Goal: Check status: Check status

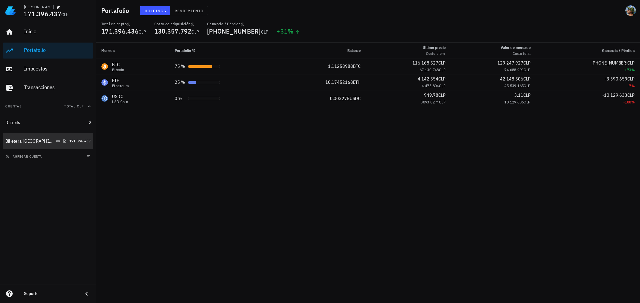
click at [20, 142] on div "Billetera [GEOGRAPHIC_DATA]" at bounding box center [29, 142] width 49 height 6
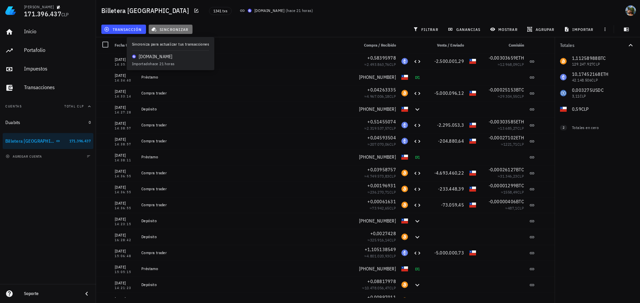
click at [171, 26] on button "sincronizar" at bounding box center [171, 29] width 44 height 9
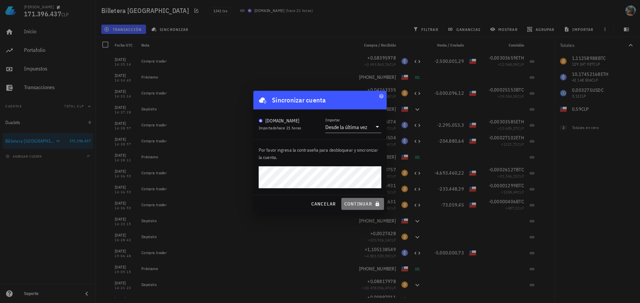
click at [353, 206] on span "continuar" at bounding box center [362, 204] width 37 height 6
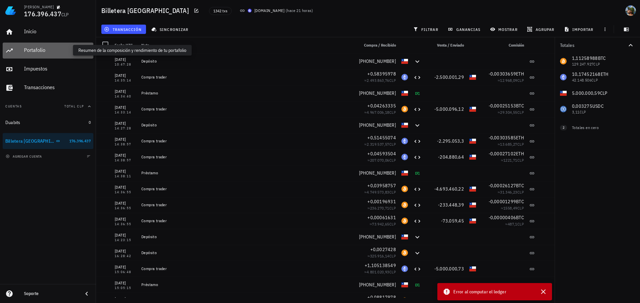
click at [56, 52] on div "Portafolio" at bounding box center [57, 50] width 67 height 6
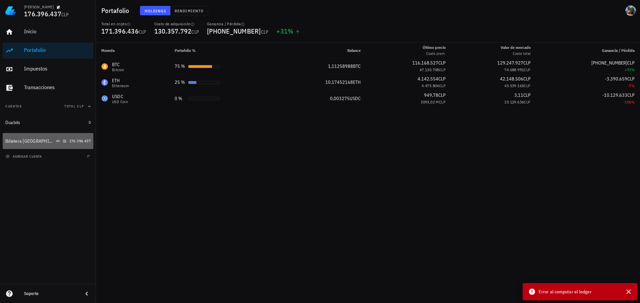
click at [31, 139] on div "Billetera [GEOGRAPHIC_DATA]" at bounding box center [29, 142] width 49 height 6
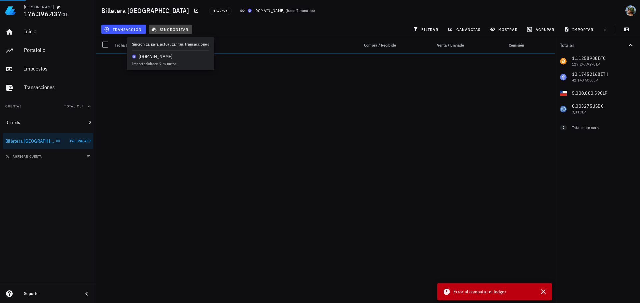
click at [168, 29] on span "sincronizar" at bounding box center [171, 29] width 36 height 5
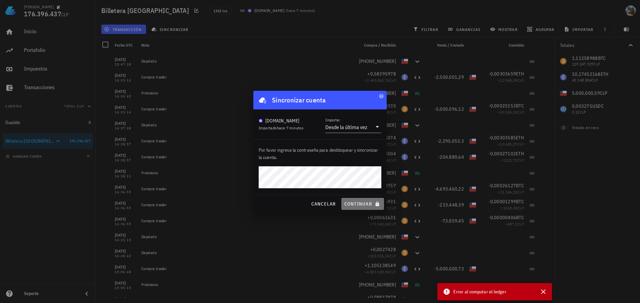
click at [365, 205] on span "continuar" at bounding box center [362, 204] width 37 height 6
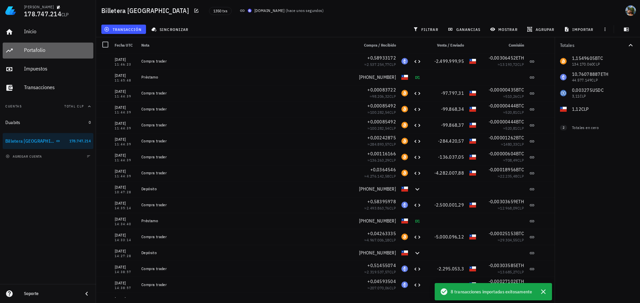
click at [47, 56] on div "Portafolio" at bounding box center [57, 50] width 67 height 15
